Goal: Information Seeking & Learning: Find contact information

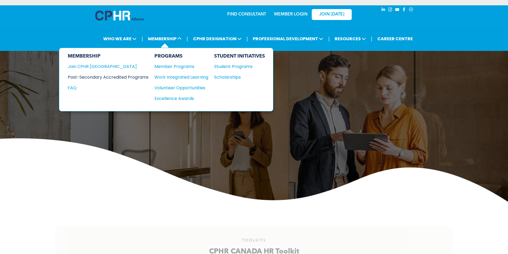
click at [101, 79] on div "Post-Secondary Accredited Programs" at bounding box center [104, 77] width 73 height 7
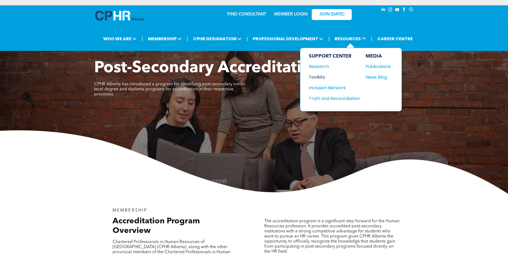
click at [318, 75] on div "Toolkits" at bounding box center [332, 77] width 46 height 7
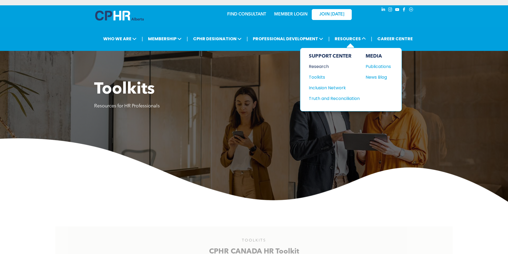
click at [318, 67] on div "Research" at bounding box center [332, 66] width 46 height 7
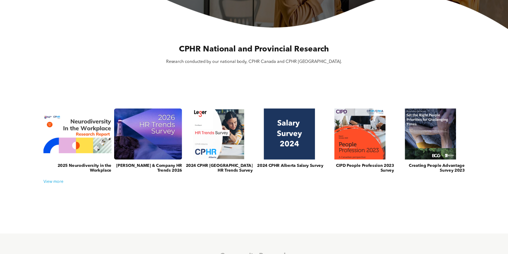
scroll to position [187, 0]
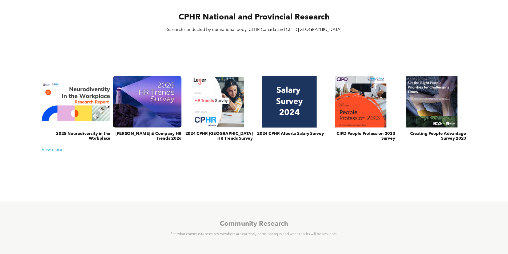
click at [295, 110] on link at bounding box center [289, 102] width 73 height 55
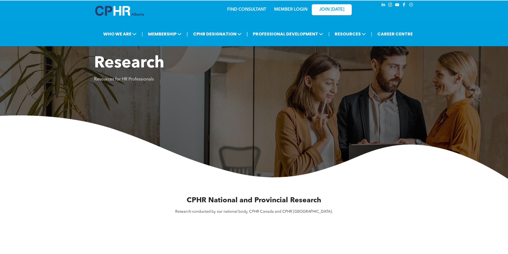
scroll to position [0, 0]
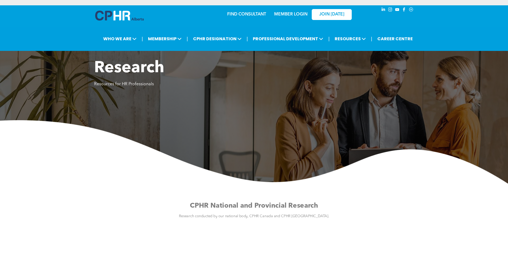
click at [252, 15] on link "FIND CONSULTANT" at bounding box center [246, 14] width 39 height 4
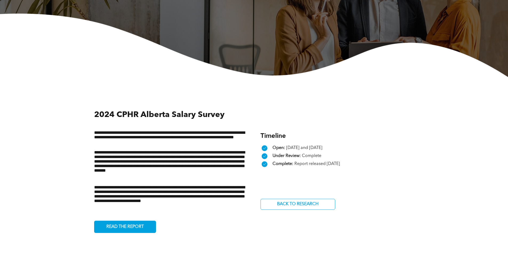
scroll to position [187, 0]
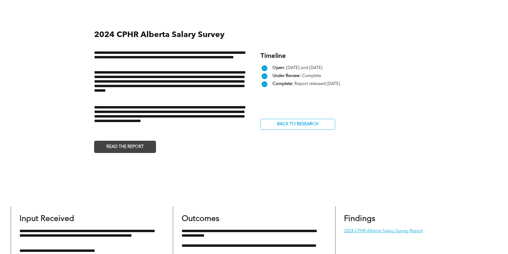
click at [133, 148] on span "READ THE REPORT" at bounding box center [125, 147] width 41 height 10
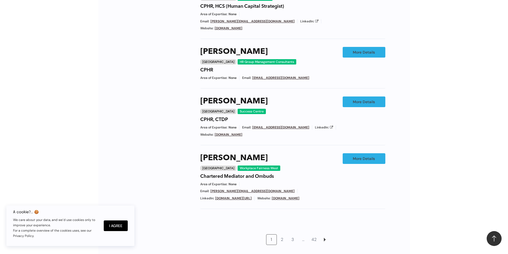
scroll to position [400, 0]
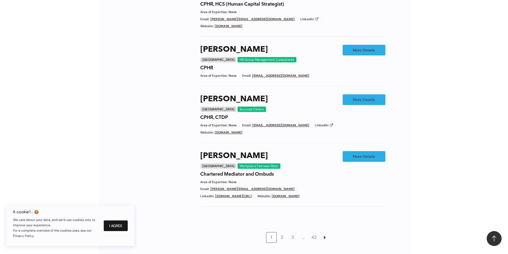
click at [115, 225] on button "I Agree" at bounding box center [116, 226] width 24 height 11
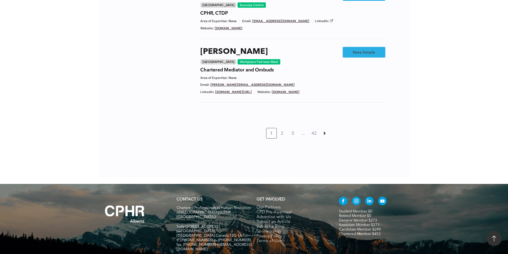
scroll to position [507, 0]
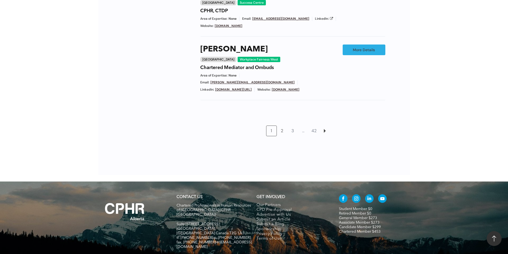
click at [282, 126] on link "2" at bounding box center [282, 131] width 10 height 10
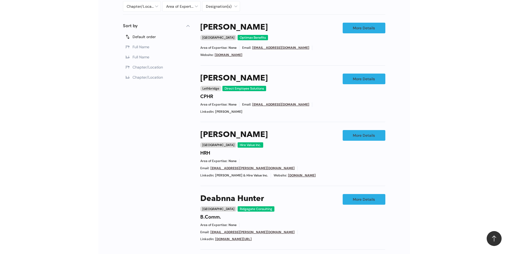
scroll to position [302, 0]
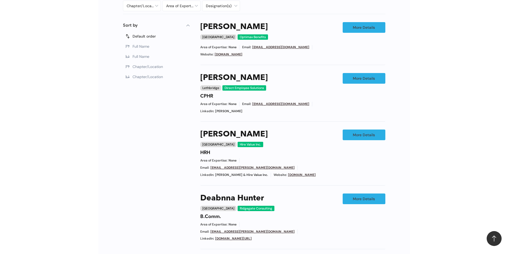
click at [308, 173] on link "[DOMAIN_NAME]" at bounding box center [302, 175] width 28 height 4
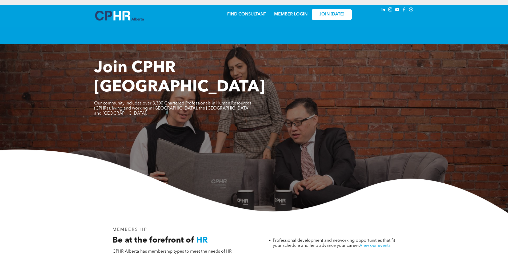
scroll to position [81, 0]
